Goal: Find specific page/section: Find specific page/section

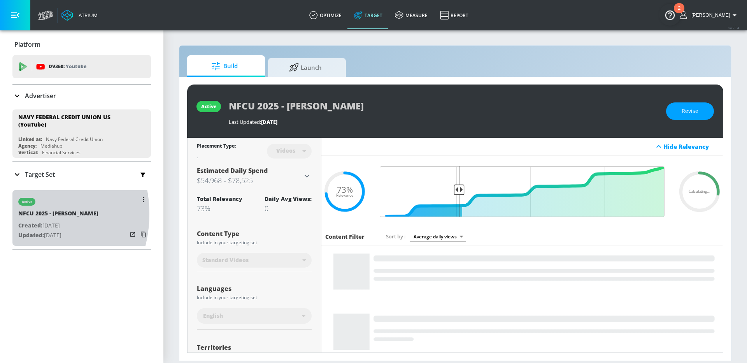
drag, startPoint x: 18, startPoint y: 214, endPoint x: 85, endPoint y: 214, distance: 66.9
click at [84, 214] on div "active NFCU 2025 - Mary Created: Oct. 10, 2024 Updated: Jul. 21, 2025" at bounding box center [81, 218] width 138 height 56
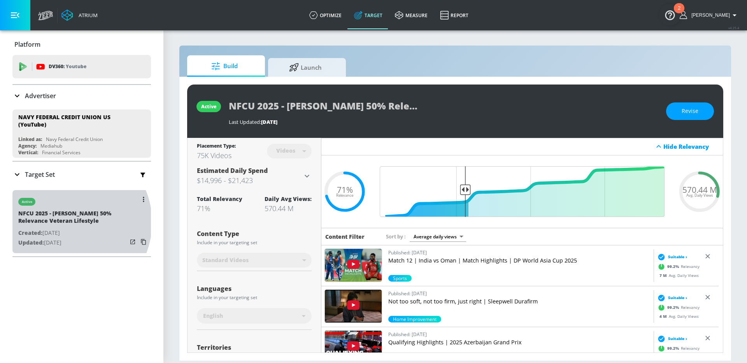
drag, startPoint x: 67, startPoint y: 222, endPoint x: 41, endPoint y: 218, distance: 26.8
click at [41, 218] on div "NFCU 2025 - [PERSON_NAME] 50% Relevance Veteran Lifestyle" at bounding box center [72, 218] width 109 height 19
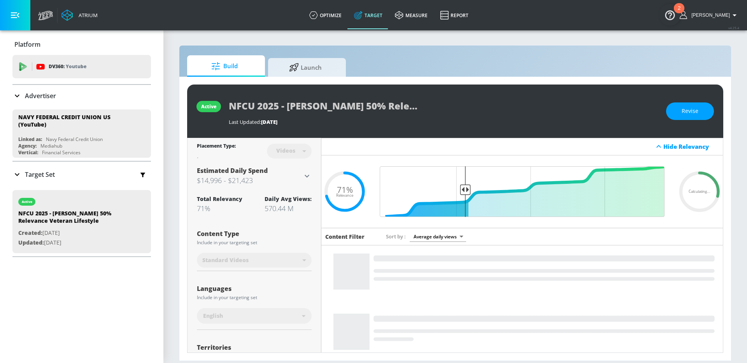
scroll to position [0, 54]
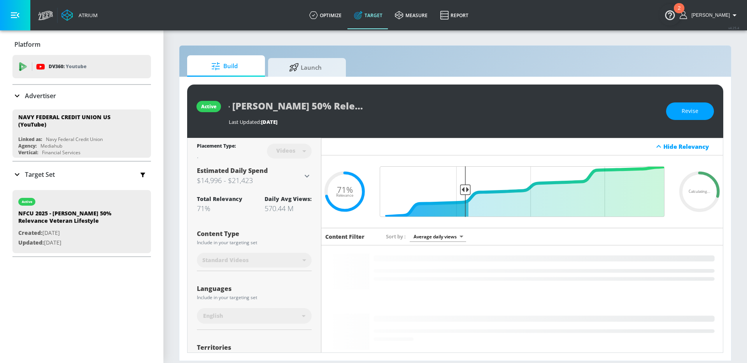
click at [485, 110] on div "NFCU 2025 - [PERSON_NAME] 50% Relevance Veteran Lifestyle" at bounding box center [444, 106] width 430 height 18
